Goal: Navigation & Orientation: Find specific page/section

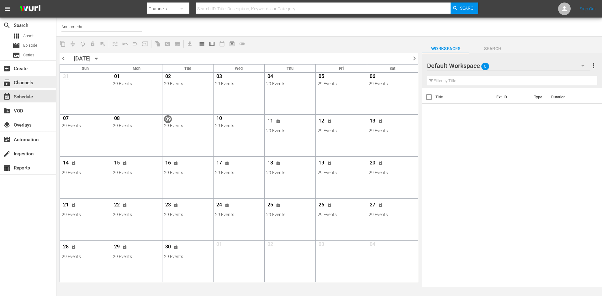
click at [32, 83] on div "subscriptions Channels" at bounding box center [17, 82] width 35 height 6
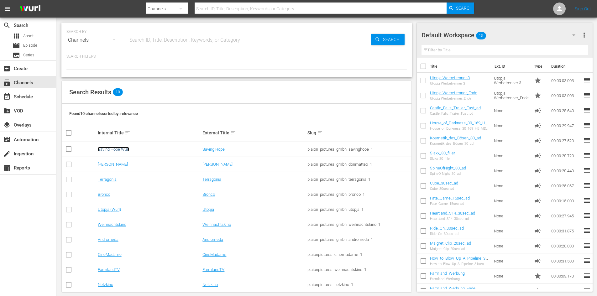
click at [124, 148] on link "Saving Hope Wurl" at bounding box center [113, 149] width 31 height 5
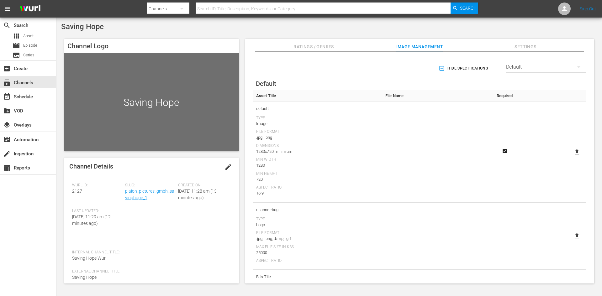
click at [339, 44] on div "Ratings / Genres Image Management Settings" at bounding box center [420, 45] width 318 height 13
click at [333, 47] on span "Ratings / Genres" at bounding box center [313, 47] width 47 height 8
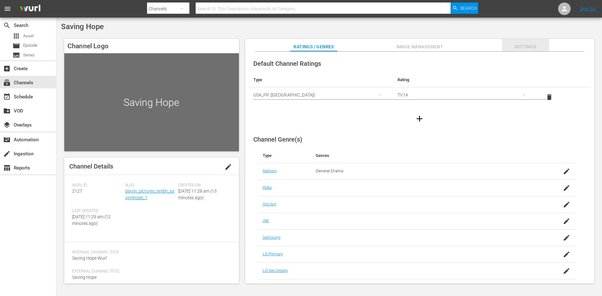
click at [534, 49] on span "Settings" at bounding box center [525, 47] width 47 height 8
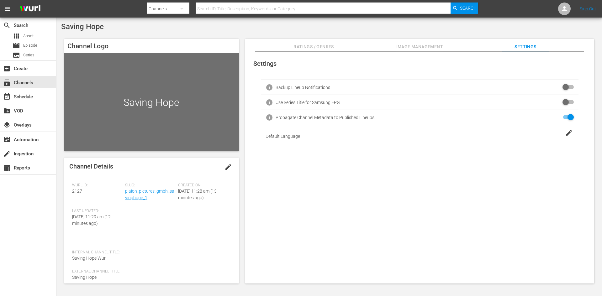
click at [413, 47] on span "Image Management" at bounding box center [419, 47] width 47 height 8
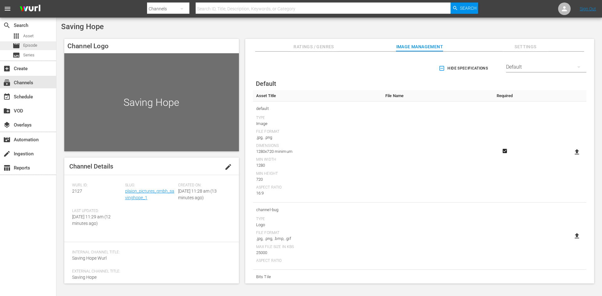
click at [30, 43] on span "Episode" at bounding box center [30, 45] width 14 height 6
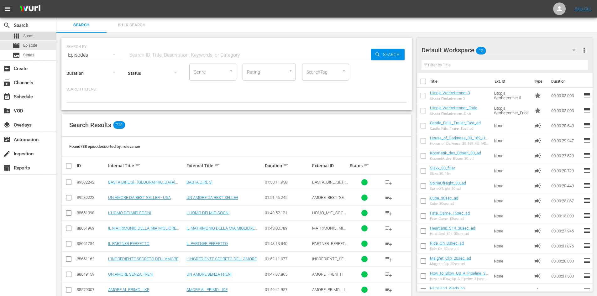
click at [29, 35] on span "Asset" at bounding box center [28, 36] width 10 height 6
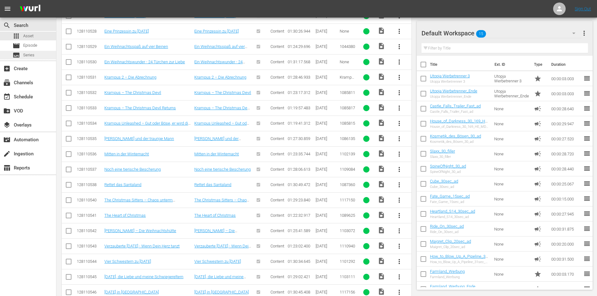
scroll to position [688, 0]
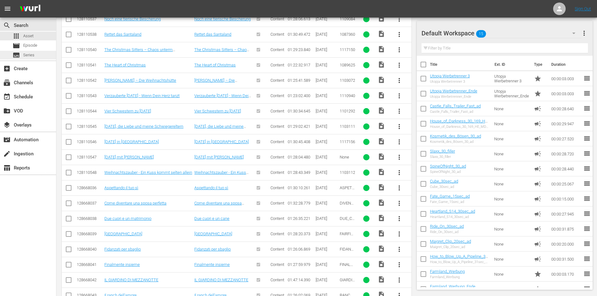
click at [37, 53] on div "subtitles Series" at bounding box center [28, 55] width 56 height 9
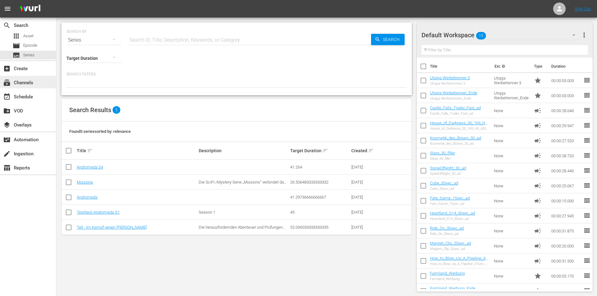
click at [43, 83] on div "subscriptions Channels" at bounding box center [28, 82] width 56 height 13
